Goal: Task Accomplishment & Management: Manage account settings

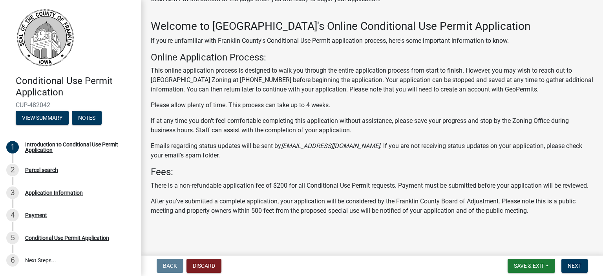
scroll to position [46, 0]
click at [209, 264] on button "Discard" at bounding box center [204, 266] width 35 height 14
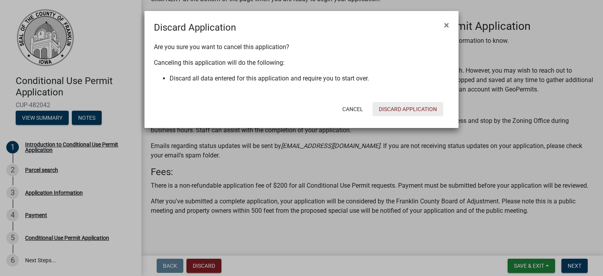
click at [398, 114] on button "Discard Application" at bounding box center [408, 109] width 71 height 14
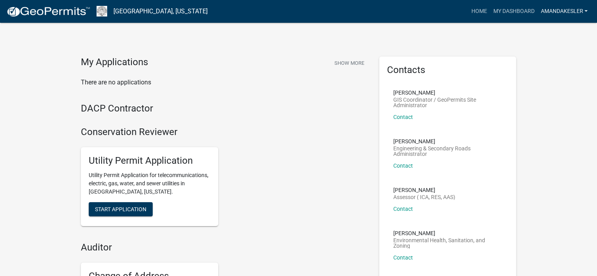
click at [567, 9] on link "AmandaKesler" at bounding box center [564, 11] width 53 height 15
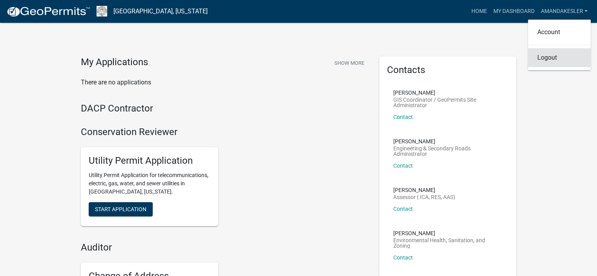
click at [550, 54] on link "Logout" at bounding box center [559, 57] width 63 height 19
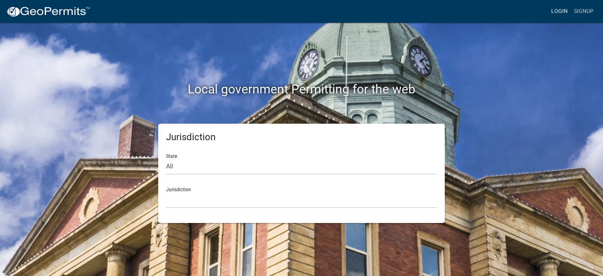
click at [559, 12] on link "Login" at bounding box center [559, 11] width 23 height 15
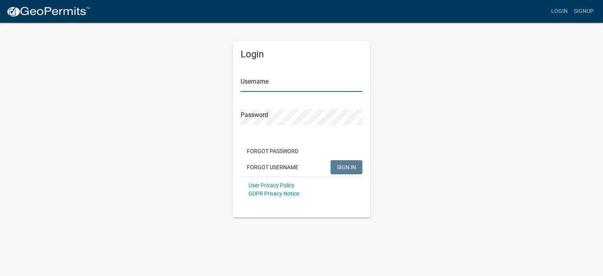
type input "AmandaKesler"
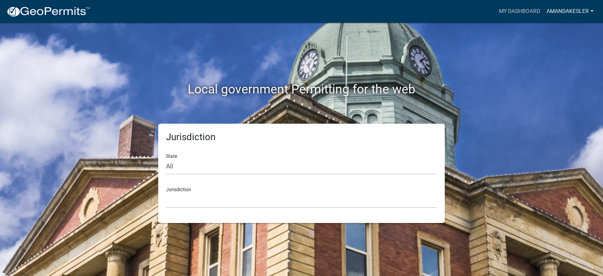
click at [554, 11] on link "AmandaKesler" at bounding box center [570, 11] width 53 height 15
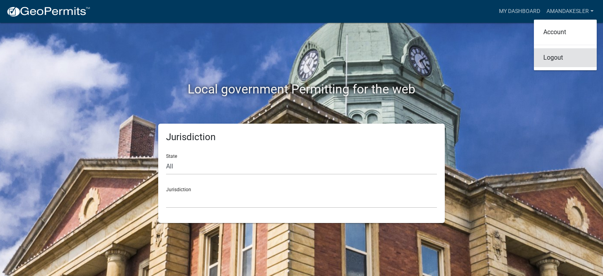
click at [544, 57] on link "Logout" at bounding box center [565, 57] width 63 height 19
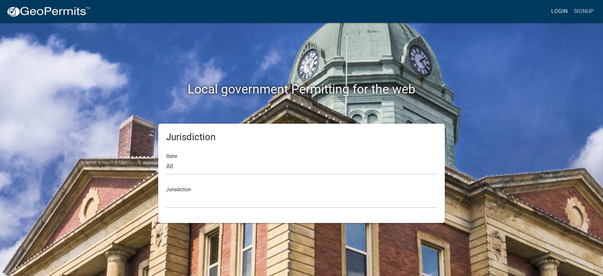
click at [565, 15] on link "Login" at bounding box center [559, 11] width 23 height 15
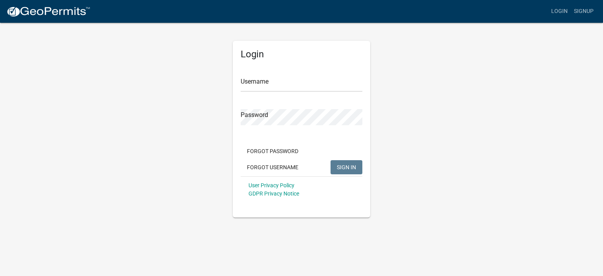
drag, startPoint x: 302, startPoint y: 99, endPoint x: 306, endPoint y: 88, distance: 12.0
click at [305, 94] on form "Username Password Forgot Password Forgot Username SIGN IN User Privacy Policy G…" at bounding box center [302, 134] width 122 height 138
click at [306, 80] on input "Username" at bounding box center [302, 84] width 122 height 16
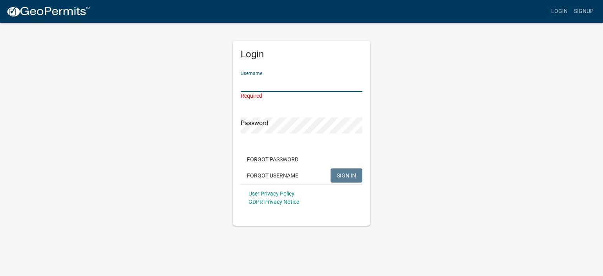
paste input "NPahl2025"
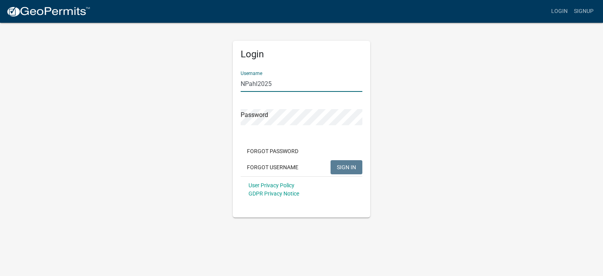
type input "NPahl2025"
click at [201, 103] on div "Login Username NPahl2025 Password Forgot Password Forgot Username SIGN IN User …" at bounding box center [302, 120] width 448 height 196
click at [497, 142] on div "Login Username NPahl2025 Password Forgot Password Forgot Username SIGN IN User …" at bounding box center [302, 120] width 448 height 196
click at [338, 167] on span "SIGN IN" at bounding box center [346, 167] width 19 height 6
